Goal: Task Accomplishment & Management: Complete application form

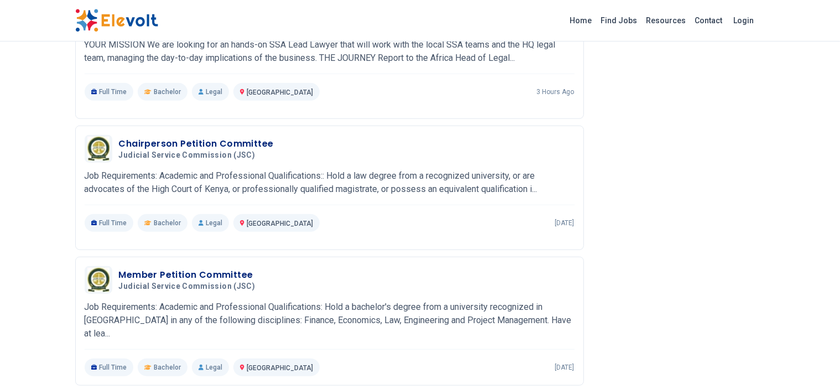
scroll to position [534, 0]
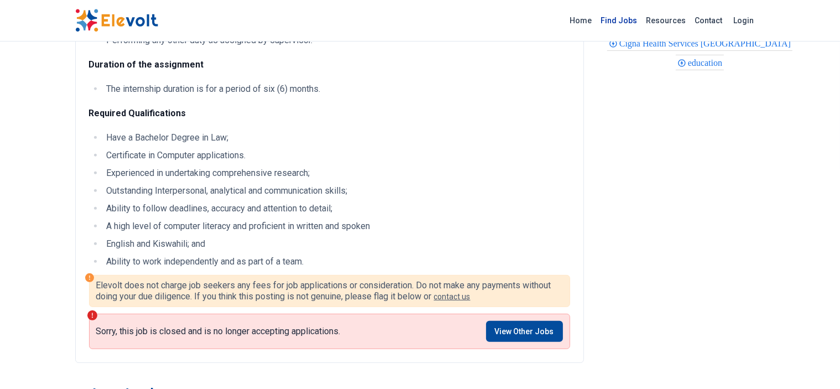
click at [642, 21] on link "Find Jobs" at bounding box center [619, 21] width 45 height 18
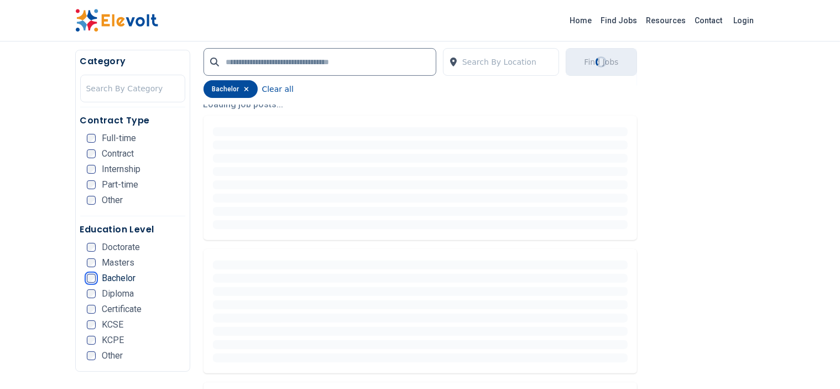
scroll to position [285, 0]
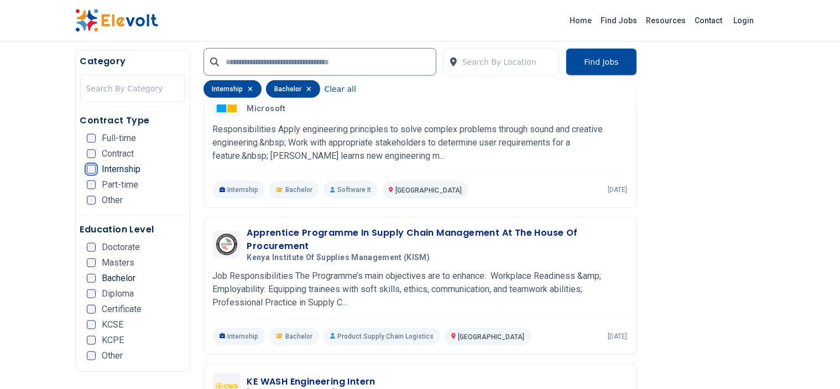
scroll to position [1099, 0]
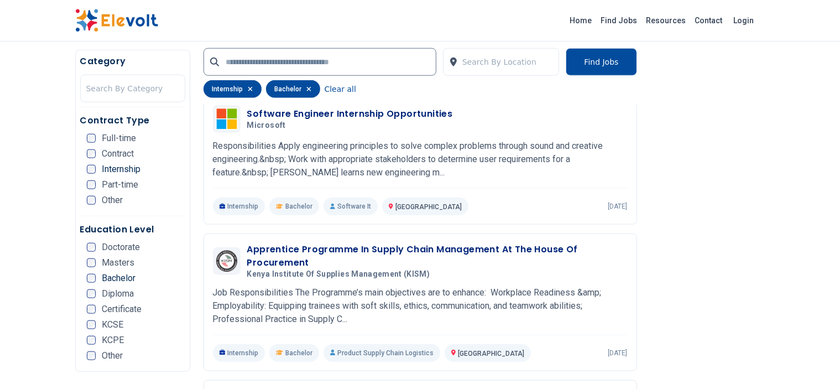
click at [306, 90] on icon "button" at bounding box center [308, 89] width 5 height 7
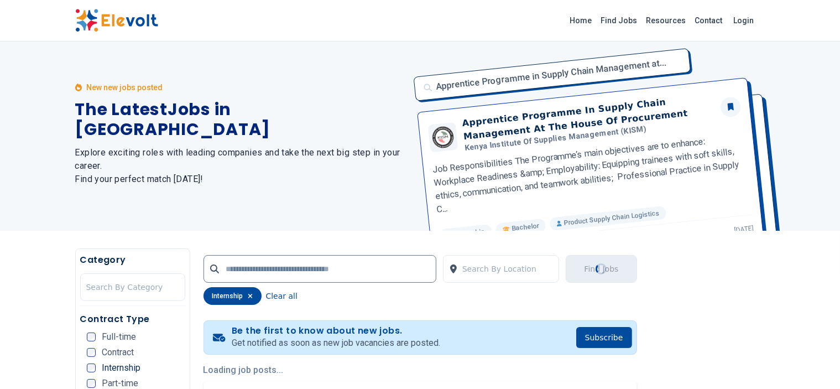
scroll to position [0, 0]
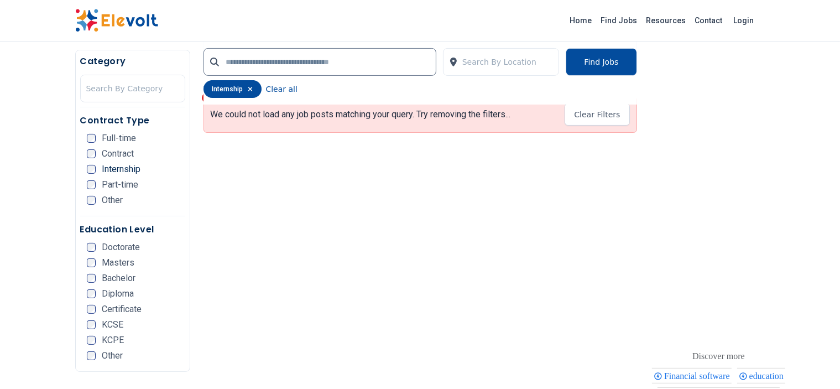
scroll to position [291, 0]
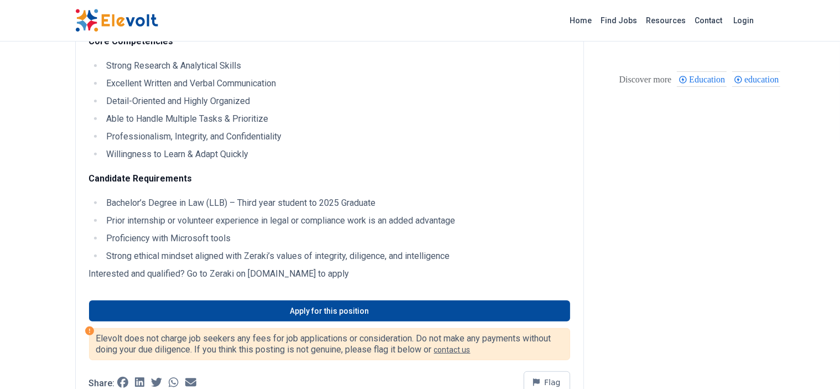
scroll to position [424, 0]
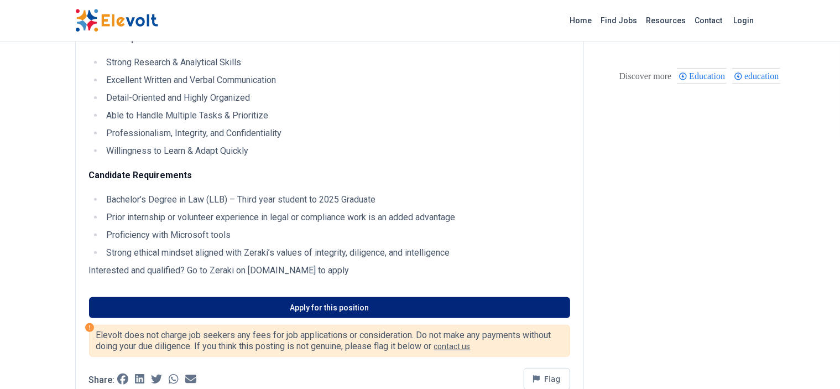
click at [380, 297] on link "Apply for this position" at bounding box center [329, 307] width 481 height 21
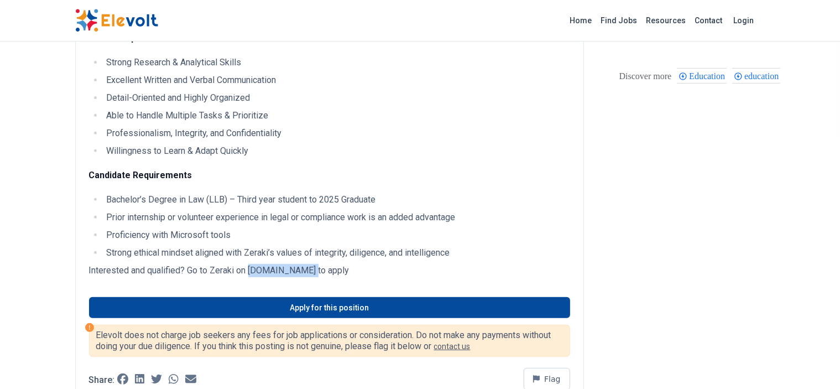
drag, startPoint x: 183, startPoint y: 230, endPoint x: 246, endPoint y: 231, distance: 63.0
click at [246, 264] on p "Interested and qualified? Go to Zeraki on [DOMAIN_NAME] to apply" at bounding box center [329, 270] width 481 height 13
copy p "[DOMAIN_NAME]"
